Goal: Task Accomplishment & Management: Manage account settings

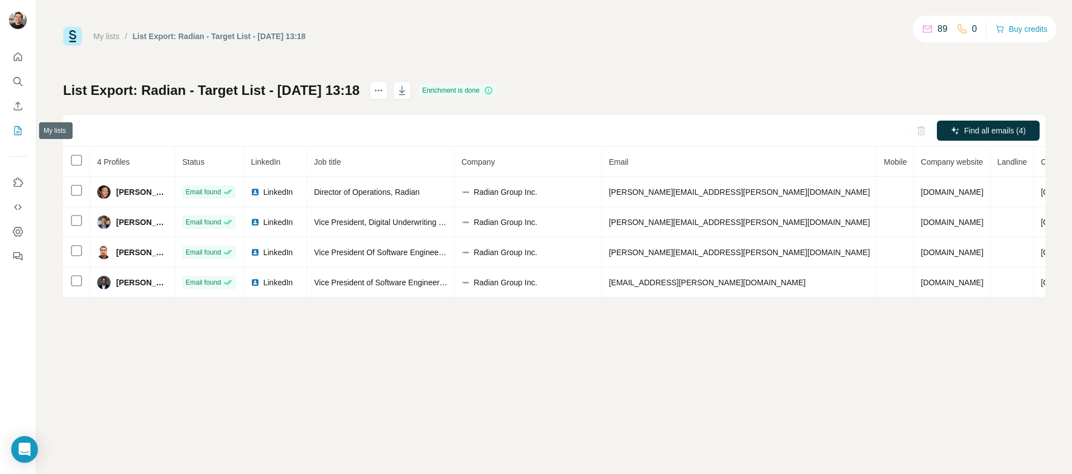
click at [21, 131] on icon "My lists" at bounding box center [17, 130] width 11 height 11
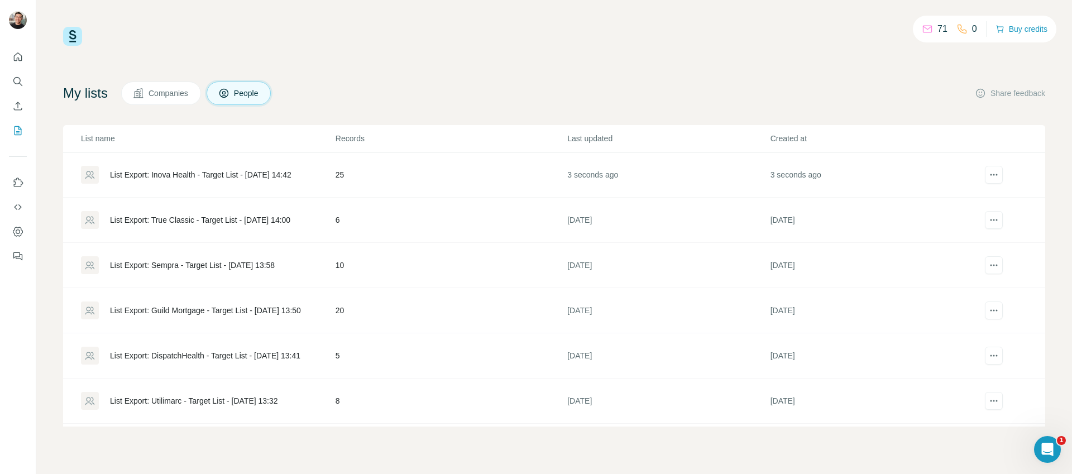
click at [459, 90] on div "My lists Companies People Share feedback" at bounding box center [554, 93] width 982 height 23
click at [333, 92] on div "My lists Companies People Share feedback" at bounding box center [554, 93] width 982 height 23
click at [401, 49] on div "28 0 Buy credits My lists Companies People Share feedback List name Records Las…" at bounding box center [554, 227] width 982 height 400
click at [714, 40] on div "28 0 Buy credits" at bounding box center [554, 36] width 982 height 19
click at [437, 24] on div "16 0 Buy credits My lists Companies People Share feedback List name Records Las…" at bounding box center [554, 237] width 1036 height 474
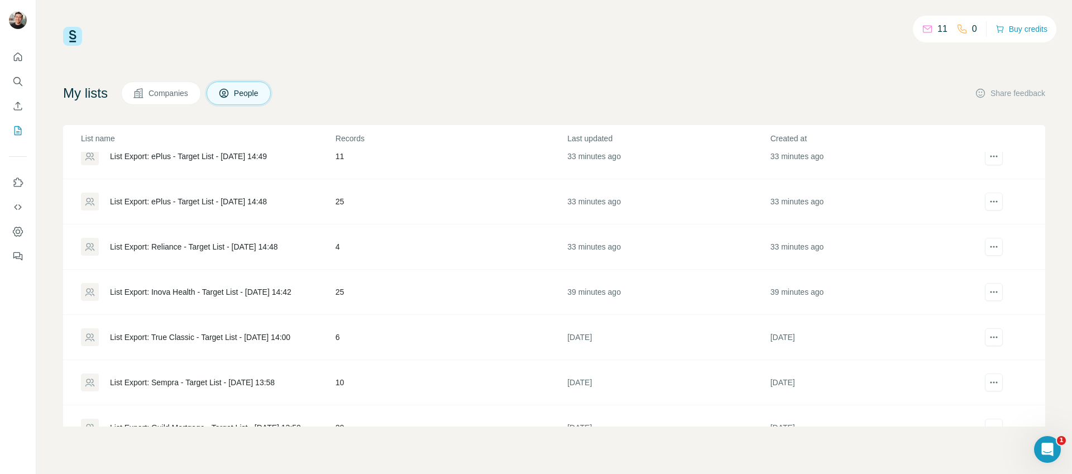
scroll to position [83, 0]
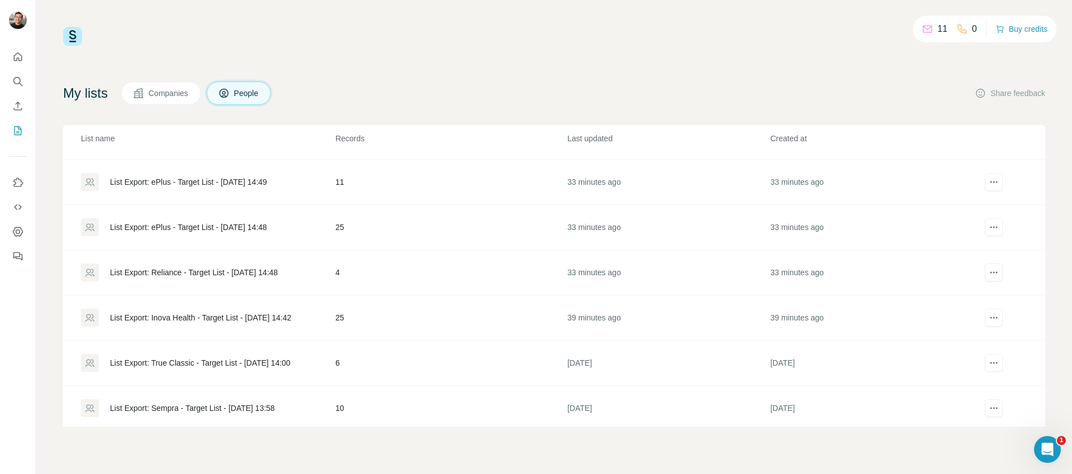
drag, startPoint x: 309, startPoint y: 323, endPoint x: 292, endPoint y: 316, distance: 18.6
click at [292, 316] on div "List Export: Inova Health - Target List - [DATE] 14:42" at bounding box center [201, 317] width 182 height 11
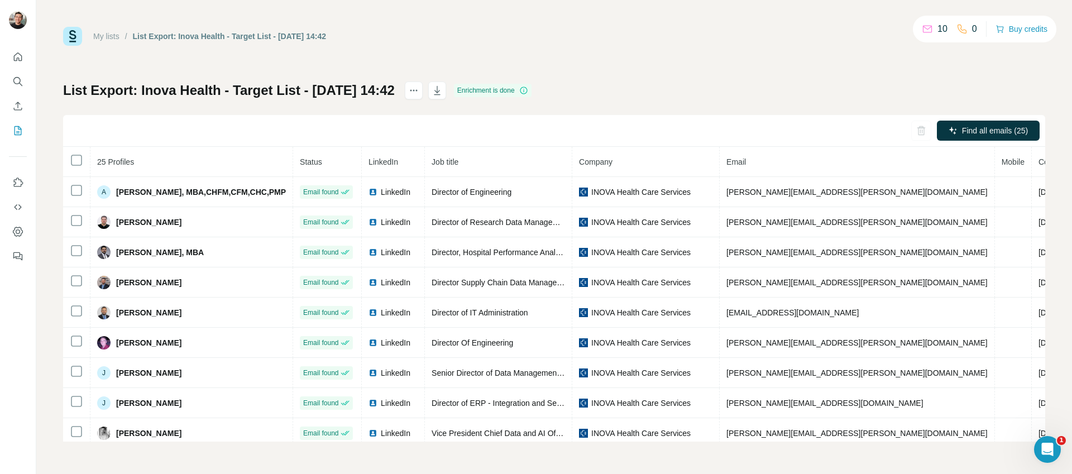
click at [669, 43] on div "My lists / List Export: Inova Health - Target List - [DATE] 14:42 10 0 Buy cred…" at bounding box center [554, 36] width 982 height 19
click at [443, 95] on icon "button" at bounding box center [437, 90] width 11 height 11
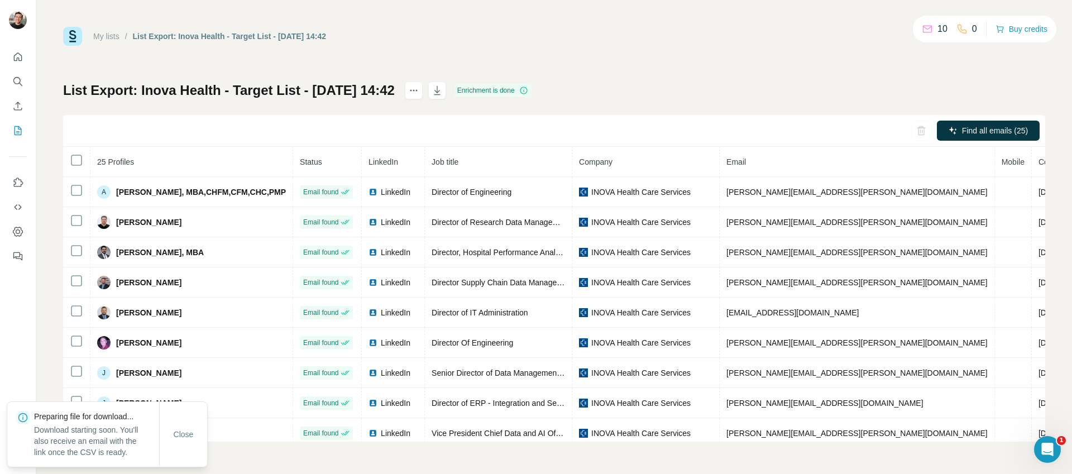
click at [761, 27] on div "My lists / List Export: Inova Health - Target List - [DATE] 14:42 10 0 Buy cred…" at bounding box center [554, 36] width 982 height 19
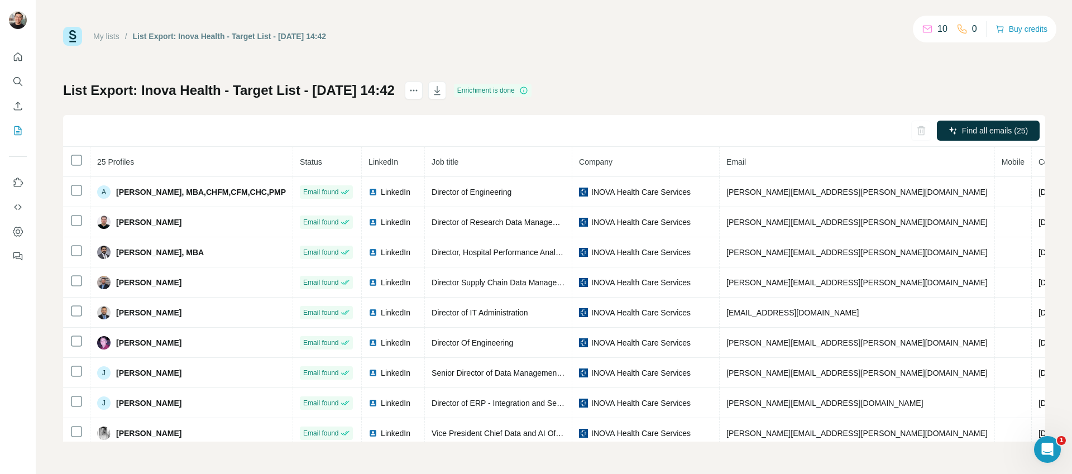
click at [521, 48] on div "My lists / List Export: Inova Health - Target List - [DATE] 14:42 10 0 Buy cred…" at bounding box center [554, 234] width 982 height 415
drag, startPoint x: 536, startPoint y: 47, endPoint x: 525, endPoint y: 45, distance: 11.4
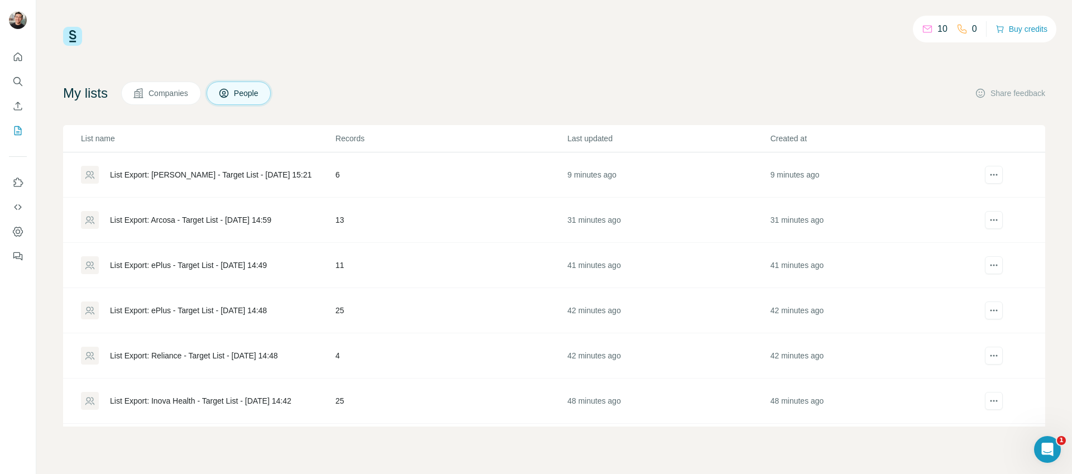
click at [204, 353] on div "List Export: Reliance - Target List - [DATE] 14:48" at bounding box center [194, 355] width 168 height 11
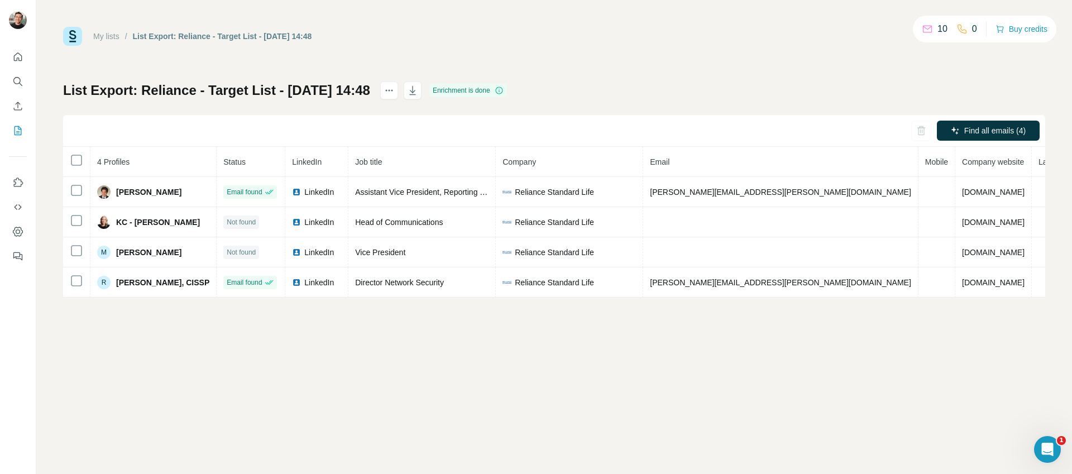
drag, startPoint x: 477, startPoint y: 109, endPoint x: 470, endPoint y: 111, distance: 6.9
click at [474, 111] on div "List Export: Reliance - Target List - [DATE] 14:48 Enrichment is done Find all …" at bounding box center [554, 190] width 982 height 216
click at [418, 90] on icon "button" at bounding box center [412, 90] width 11 height 11
click at [652, 64] on div "My lists / List Export: Reliance - Target List - [DATE] 14:48 10 0 Buy credits …" at bounding box center [554, 162] width 982 height 271
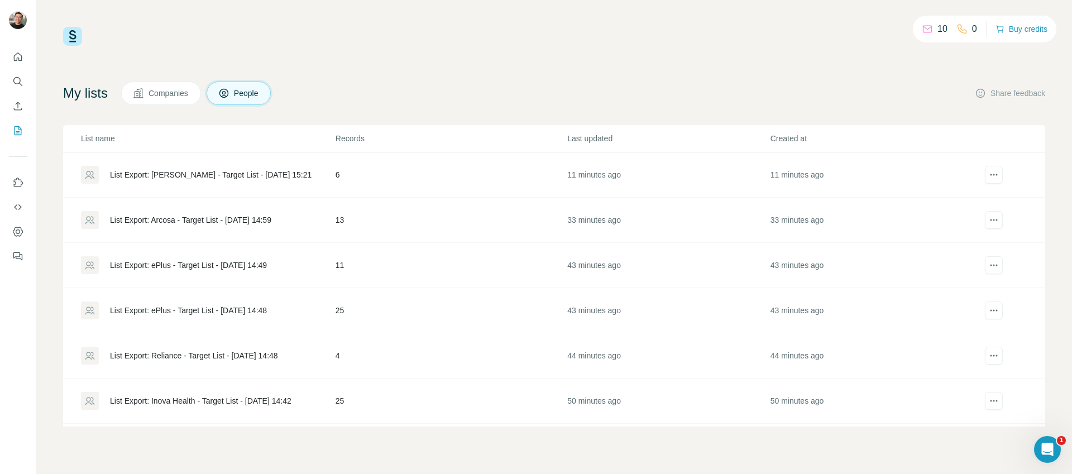
click at [239, 309] on div "List Export: ePlus - Target List - [DATE] 14:48" at bounding box center [188, 310] width 157 height 11
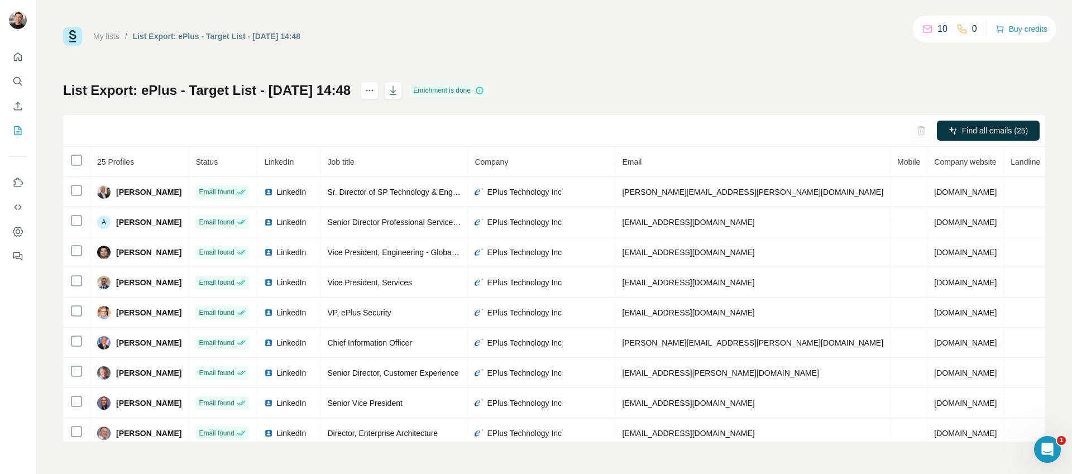
click at [434, 117] on div "Find all emails (25)" at bounding box center [554, 131] width 982 height 32
click at [518, 46] on div "My lists / List Export: ePlus - Target List - [DATE] 14:48 10 0 Buy credits Lis…" at bounding box center [554, 234] width 982 height 415
drag, startPoint x: 519, startPoint y: 47, endPoint x: 520, endPoint y: 39, distance: 7.8
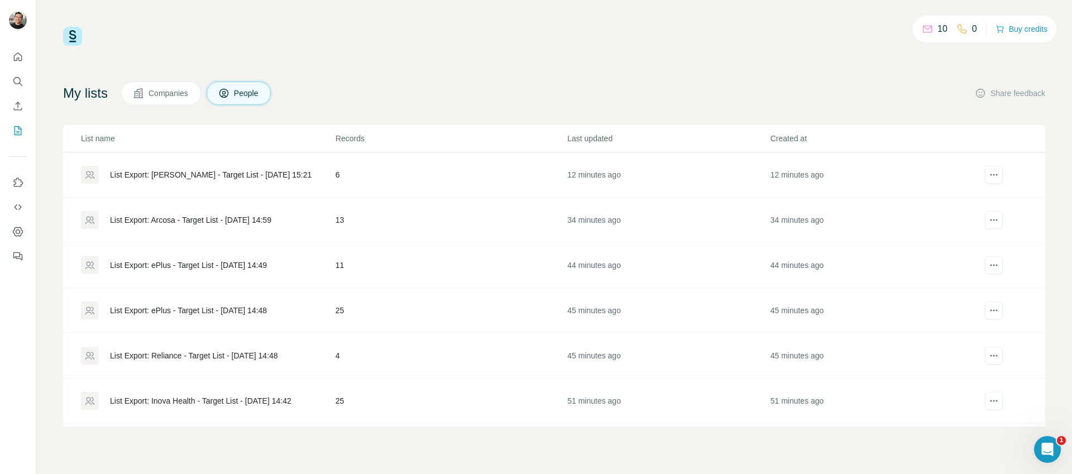
click at [252, 210] on td "List Export: Arcosa - Target List - [DATE] 14:59" at bounding box center [199, 220] width 272 height 45
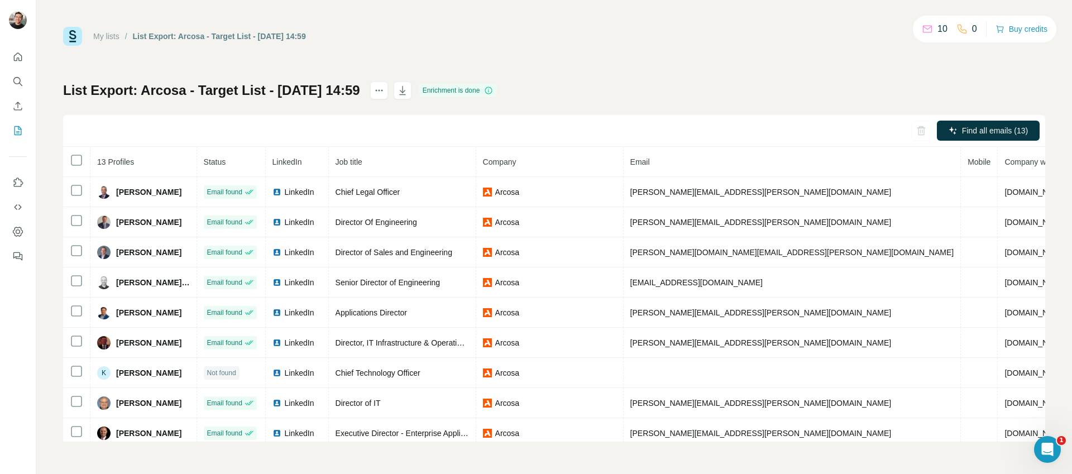
click at [412, 125] on div "Find all emails (13)" at bounding box center [554, 131] width 982 height 32
click at [408, 93] on icon "button" at bounding box center [402, 90] width 11 height 11
click at [702, 28] on div "My lists / List Export: Arcosa - Target List - [DATE] 14:59 10 0 Buy credits" at bounding box center [554, 36] width 982 height 19
drag, startPoint x: 701, startPoint y: 30, endPoint x: 691, endPoint y: 42, distance: 15.9
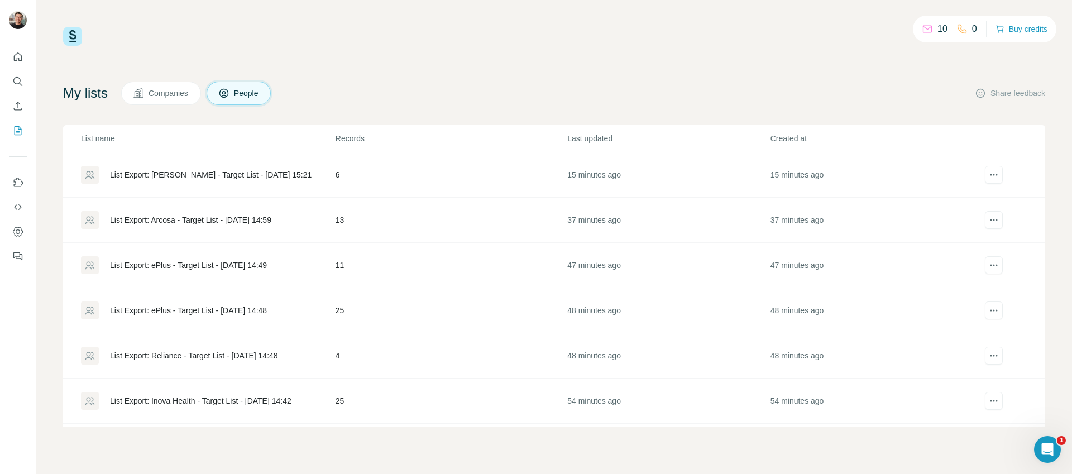
click at [225, 176] on div "List Export: [PERSON_NAME] - Target List - [DATE] 15:21" at bounding box center [211, 174] width 202 height 11
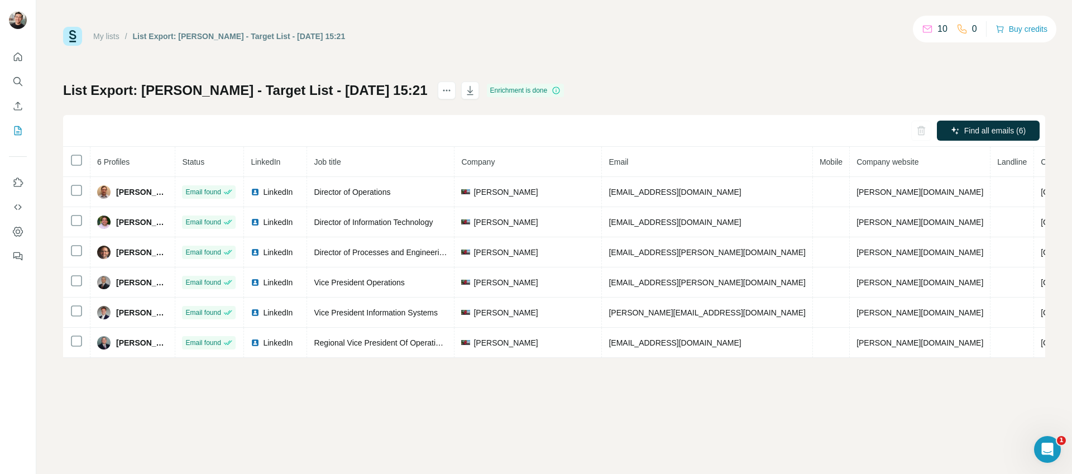
drag, startPoint x: 597, startPoint y: 103, endPoint x: 558, endPoint y: 114, distance: 40.3
click at [597, 103] on div "List Export: [PERSON_NAME] - Target List - [DATE] 15:21 Enrichment is done Find…" at bounding box center [554, 220] width 982 height 276
click at [467, 93] on icon "button" at bounding box center [470, 91] width 6 height 3
